Goal: Task Accomplishment & Management: Manage account settings

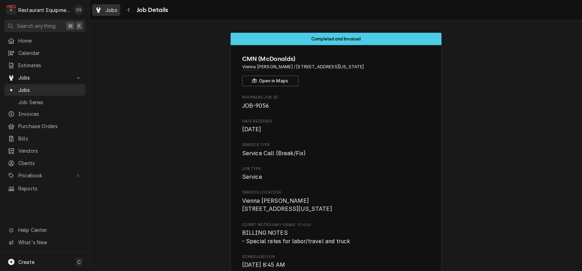
click at [113, 10] on span "Jobs" at bounding box center [111, 9] width 12 height 7
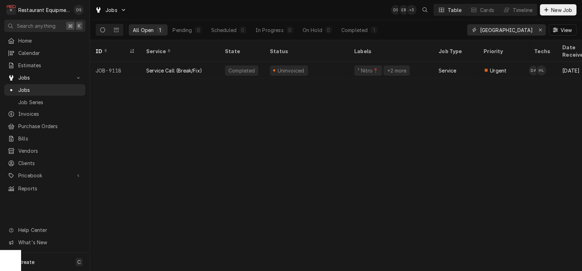
click at [537, 29] on div "Erase input" at bounding box center [540, 29] width 7 height 7
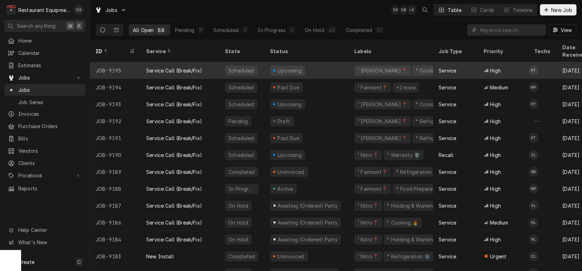
click at [296, 67] on div "Upcoming" at bounding box center [290, 70] width 26 height 7
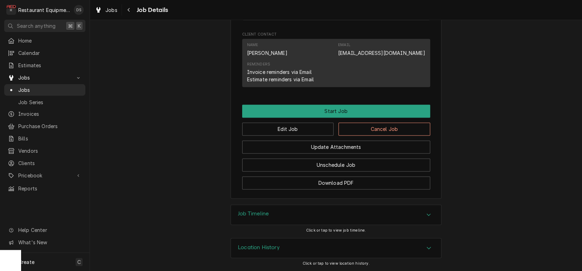
scroll to position [640, 0]
click at [269, 213] on h3 "Job Timeline" at bounding box center [253, 213] width 31 height 7
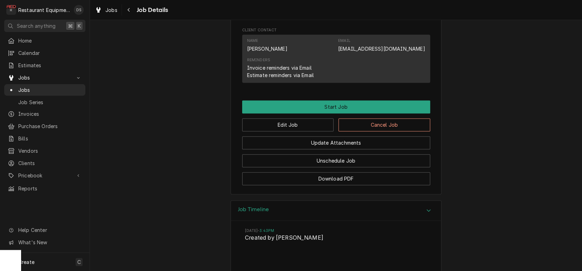
scroll to position [640, 0]
click at [338, 129] on button "Cancel Job" at bounding box center [384, 124] width 92 height 13
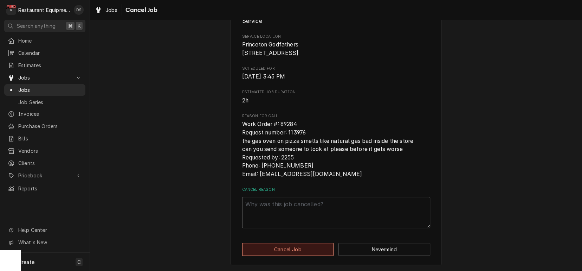
scroll to position [105, 0]
click at [283, 213] on textarea "Cancel Reason" at bounding box center [336, 212] width 188 height 32
type textarea "x"
type textarea "d"
type textarea "x"
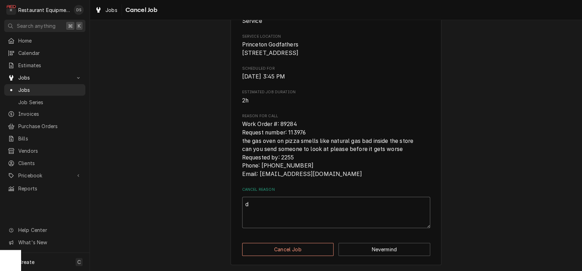
type textarea "di"
type textarea "x"
type textarea "d"
type textarea "x"
type textarea "du"
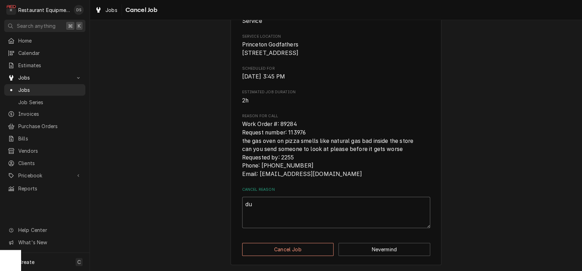
type textarea "x"
type textarea "dup"
type textarea "x"
type textarea "dupl"
type textarea "x"
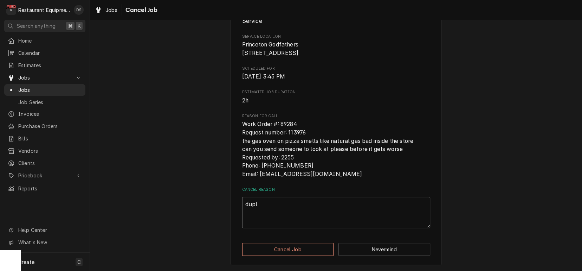
type textarea "dupli"
type textarea "x"
type textarea "duplic"
type textarea "x"
type textarea "duplica"
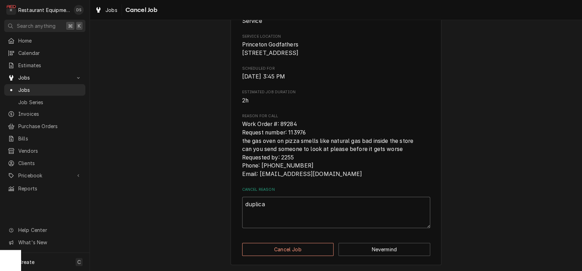
type textarea "x"
type textarea "duplicat"
type textarea "x"
type textarea "duplicate"
click at [286, 241] on div "Please confirm that you'd like to cancel this job. Roopairs Job ID JOB-9195 Ser…" at bounding box center [336, 100] width 211 height 328
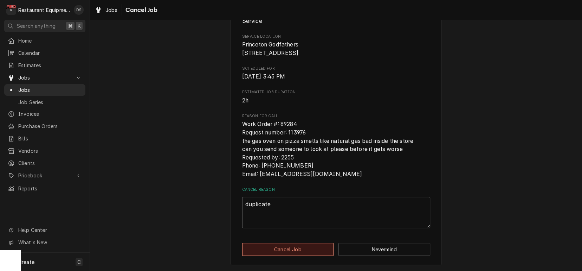
click at [285, 245] on button "Cancel Job" at bounding box center [288, 249] width 92 height 13
type textarea "x"
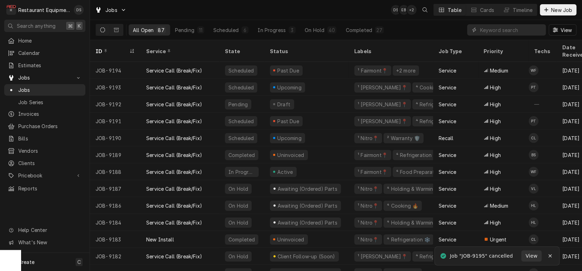
click at [100, 30] on icon "Dynamic Content Wrapper" at bounding box center [102, 29] width 5 height 5
